Goal: Task Accomplishment & Management: Complete application form

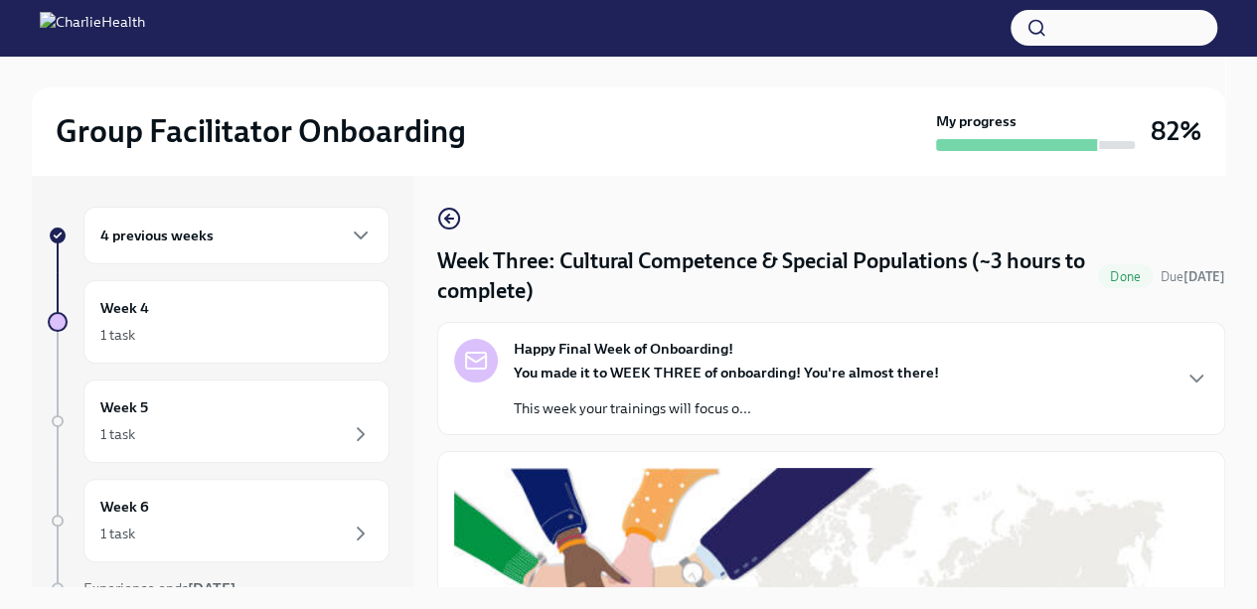
click at [886, 377] on strong "You made it to WEEK THREE of onboarding! You're almost there!" at bounding box center [726, 373] width 425 height 18
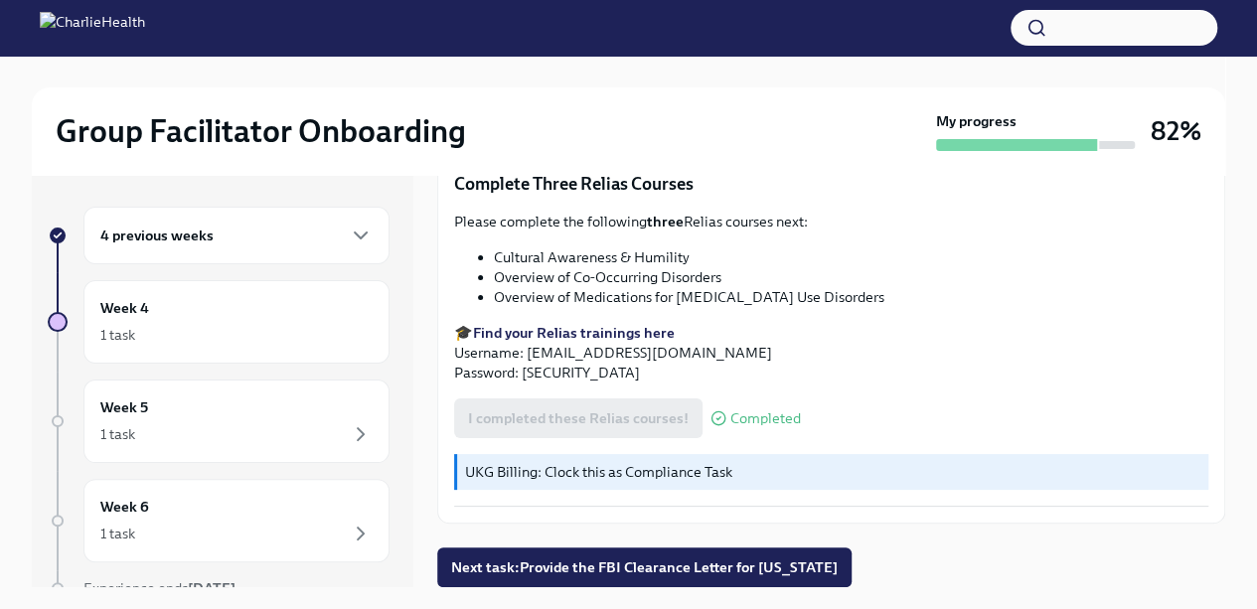
scroll to position [2335, 0]
click at [261, 332] on div "1 task" at bounding box center [236, 335] width 272 height 24
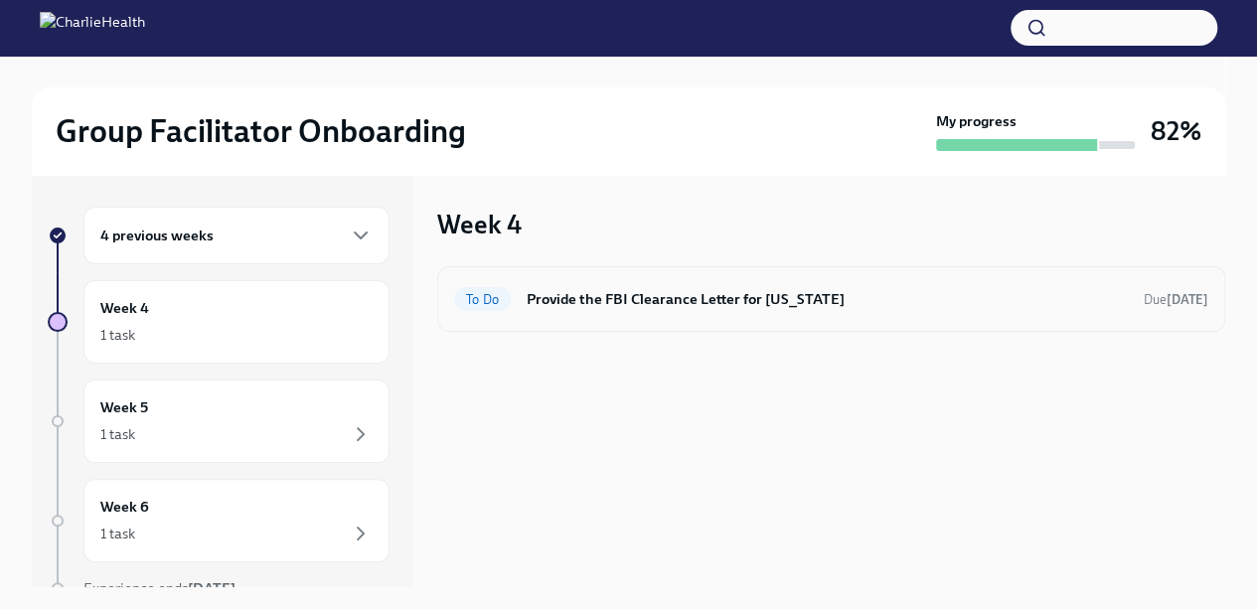
click at [624, 303] on h6 "Provide the FBI Clearance Letter for [US_STATE]" at bounding box center [827, 299] width 601 height 22
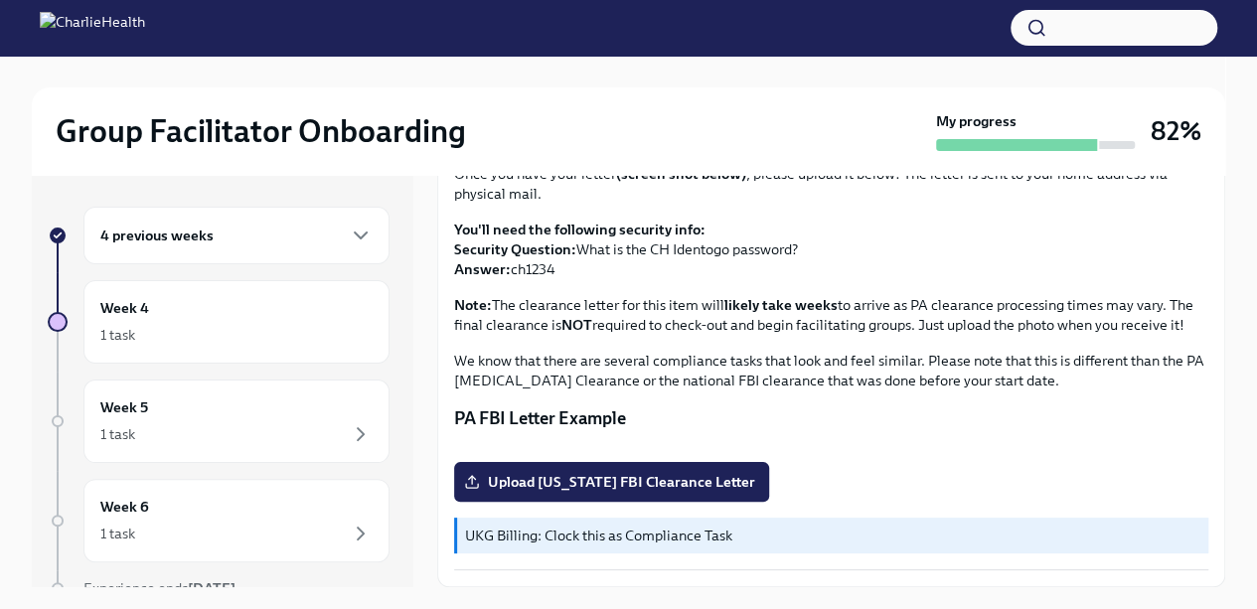
click at [283, 237] on div "4 previous weeks" at bounding box center [236, 236] width 272 height 24
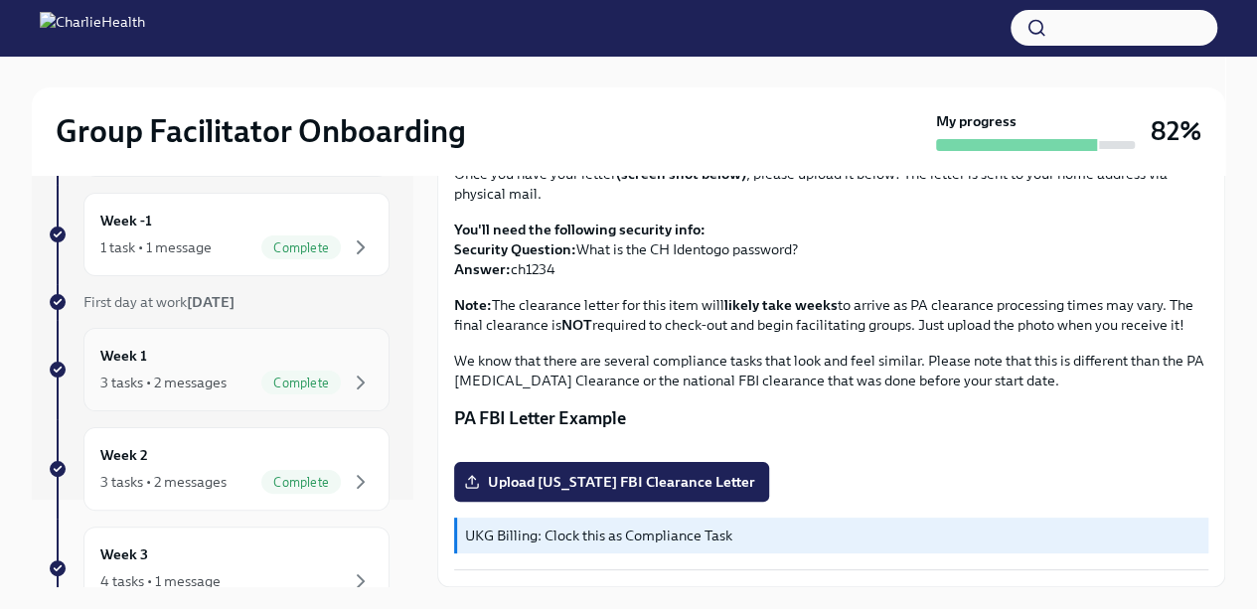
scroll to position [232, 0]
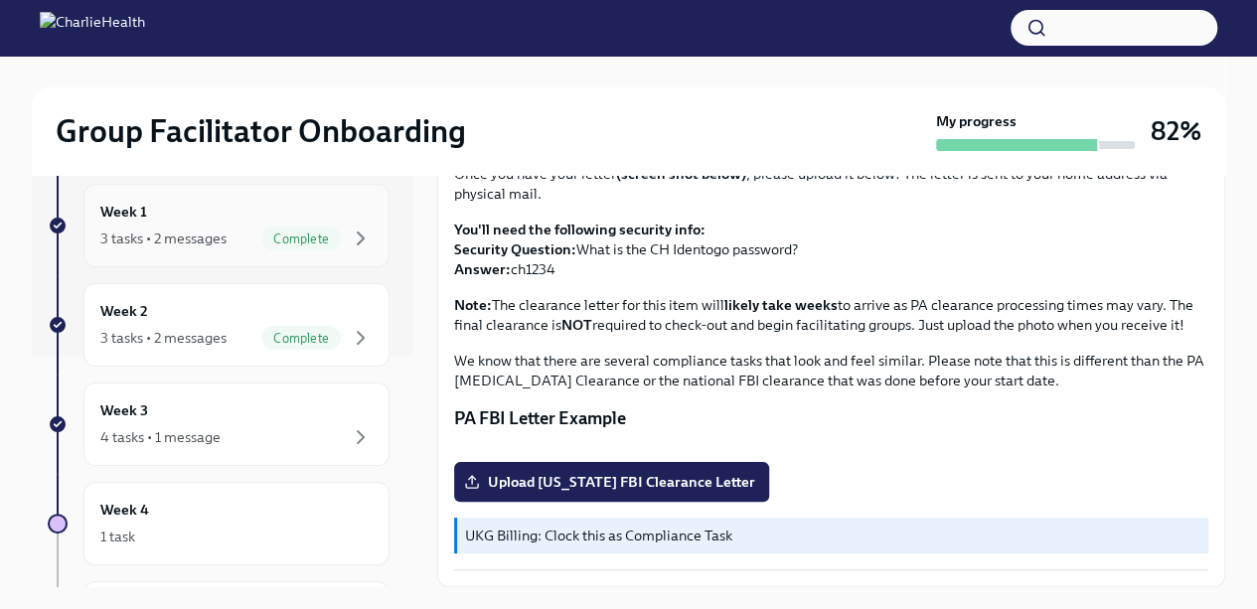
click at [252, 425] on div "4 tasks • 1 message" at bounding box center [236, 437] width 272 height 24
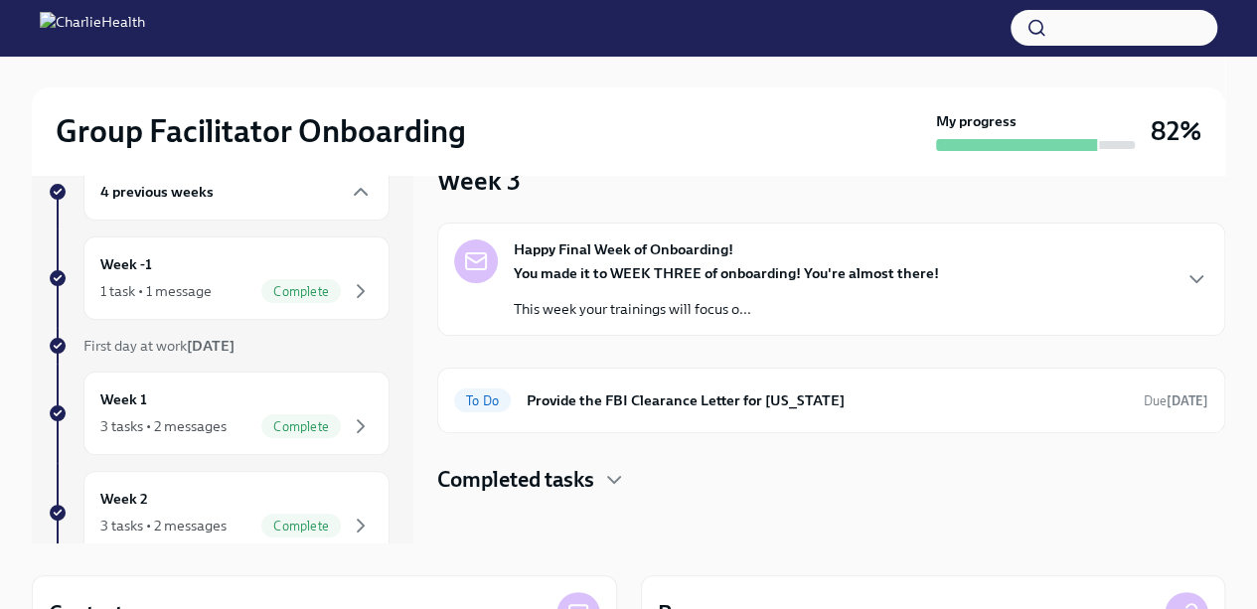
scroll to position [42, 0]
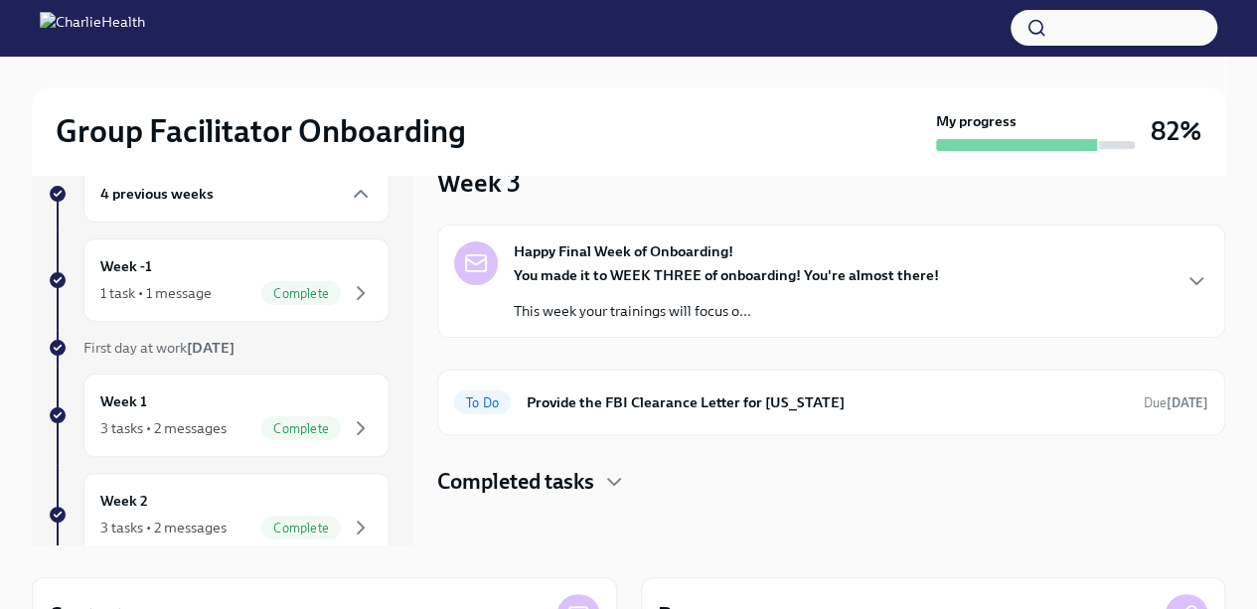
click at [899, 296] on div "You made it to WEEK THREE of onboarding! You're almost there! This week your tr…" at bounding box center [726, 293] width 425 height 56
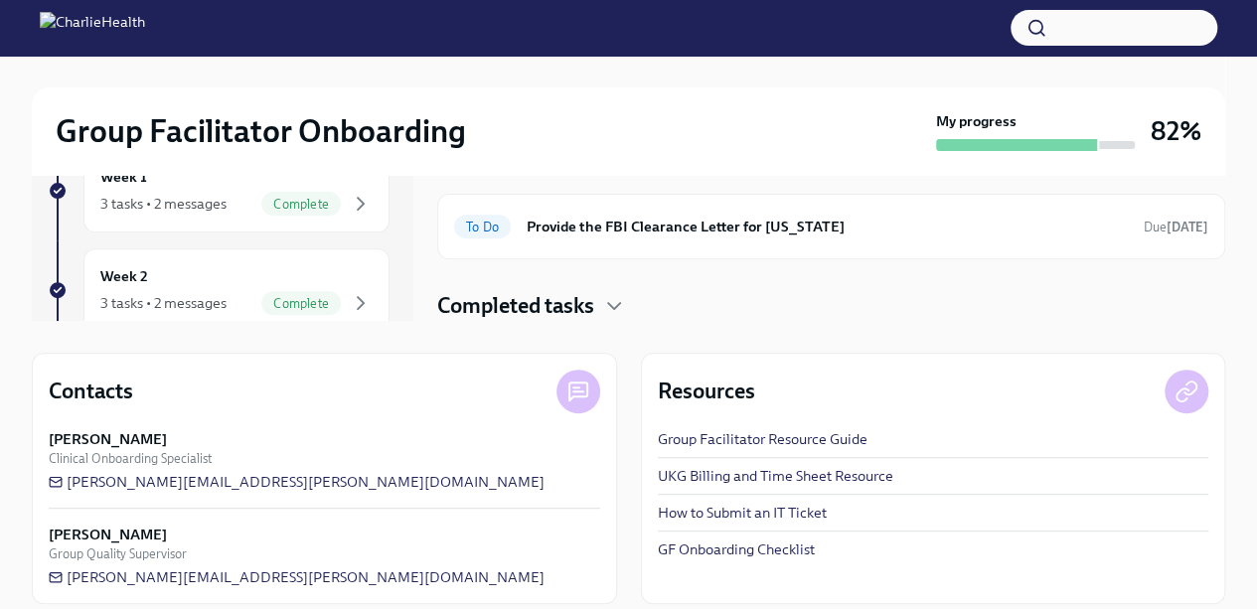
scroll to position [284, 0]
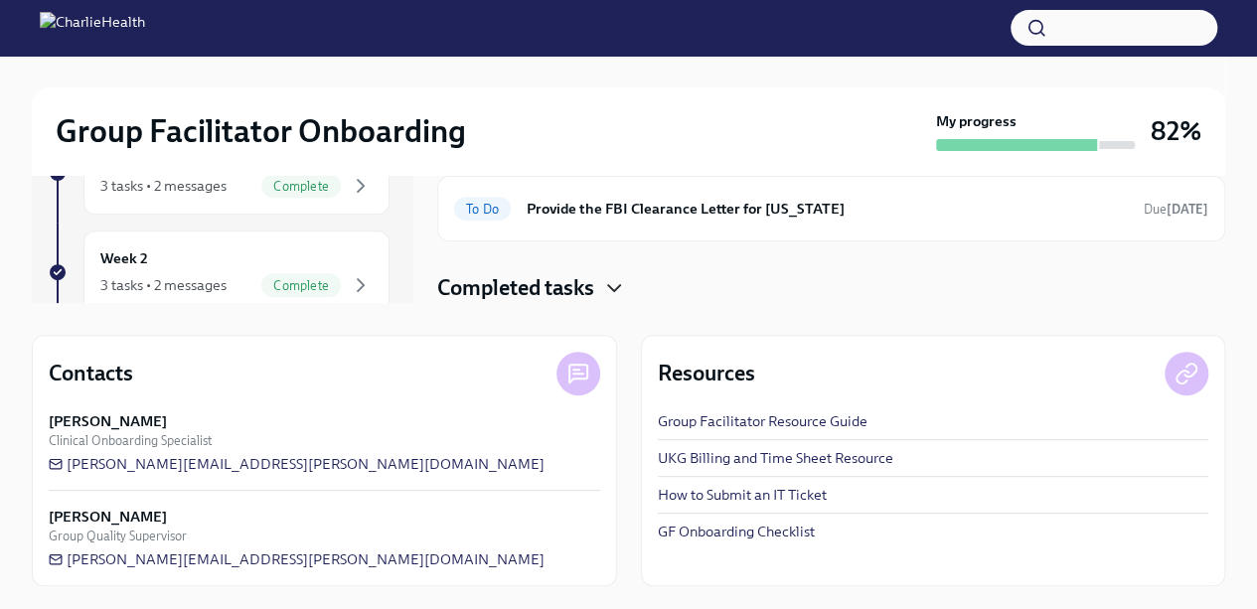
click at [616, 288] on icon "button" at bounding box center [614, 288] width 24 height 24
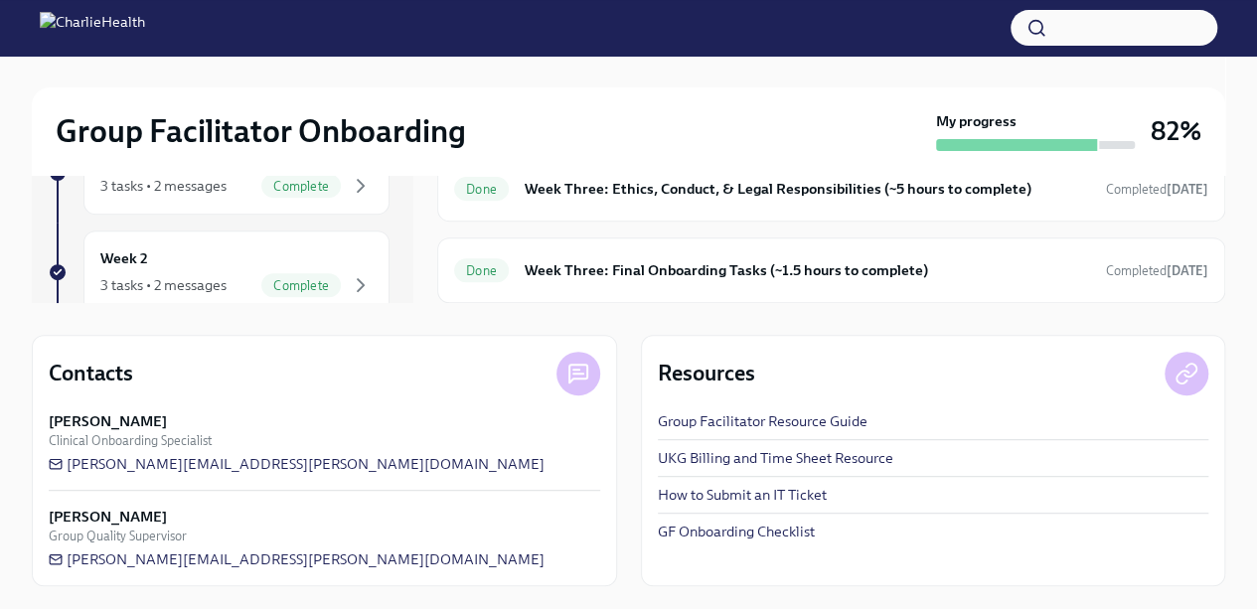
scroll to position [916, 0]
click at [1167, 273] on strong "[DATE]" at bounding box center [1188, 270] width 42 height 15
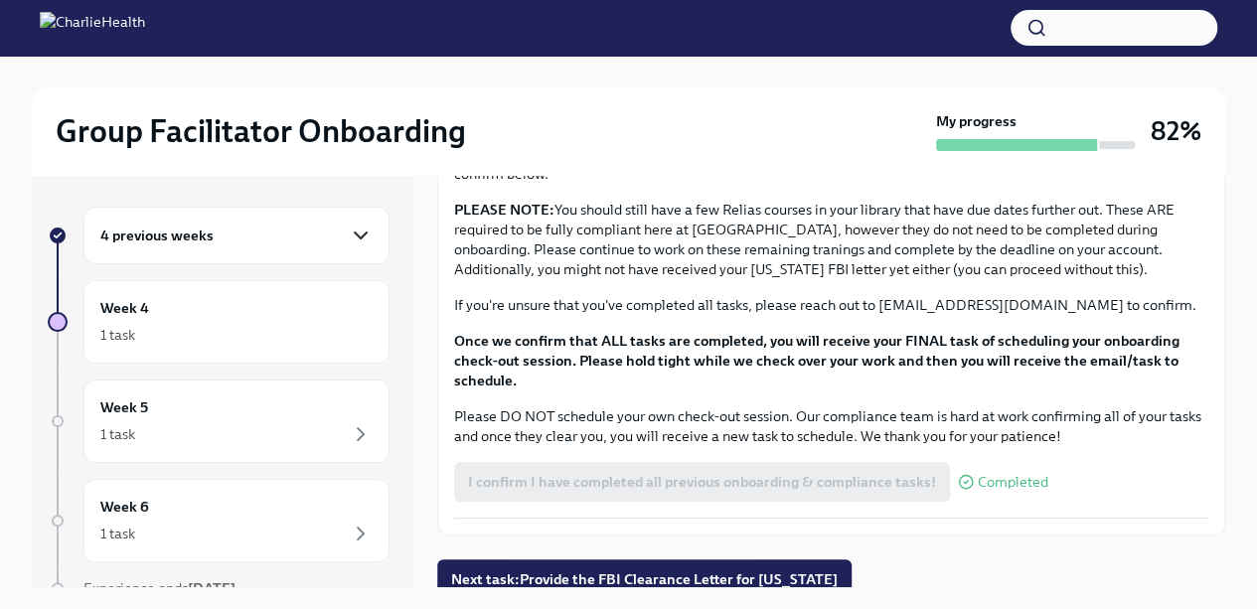
click at [349, 242] on icon "button" at bounding box center [361, 236] width 24 height 24
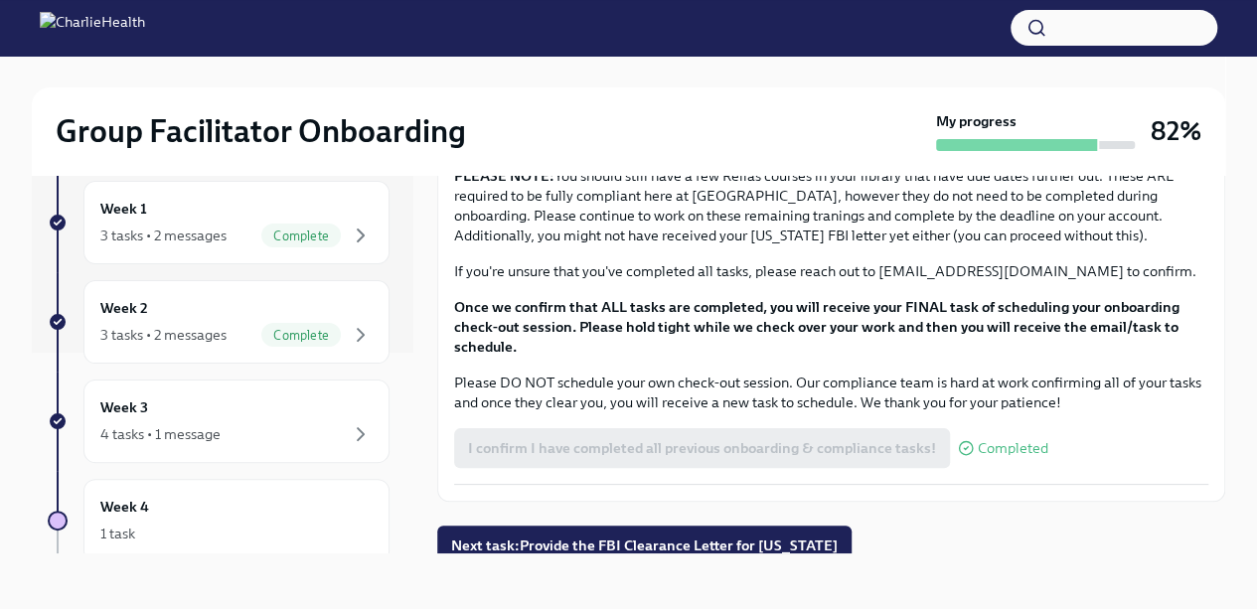
scroll to position [203, 0]
click at [314, 425] on div "4 tasks • 1 message" at bounding box center [236, 432] width 272 height 24
